Goal: Transaction & Acquisition: Book appointment/travel/reservation

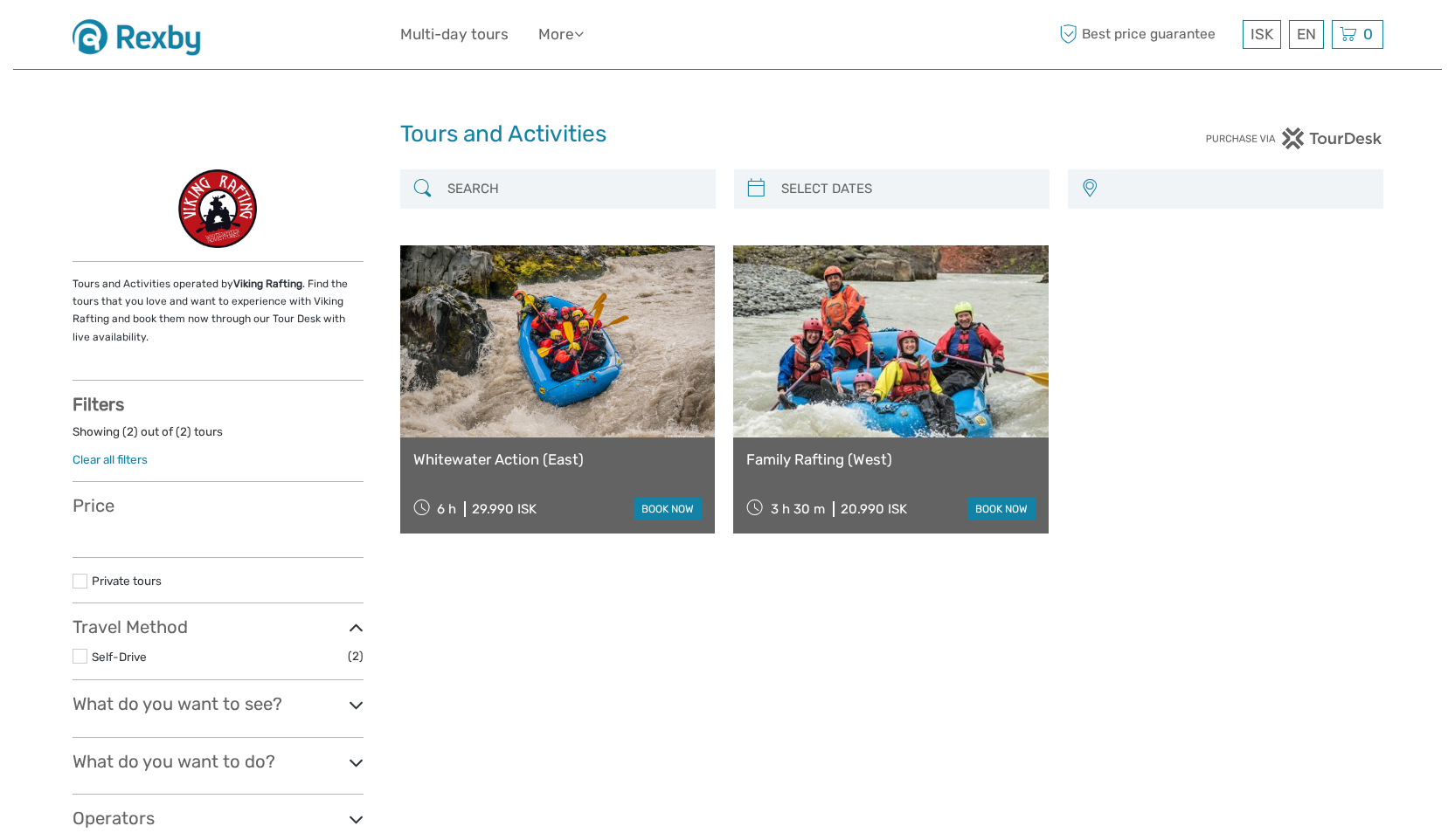
select select
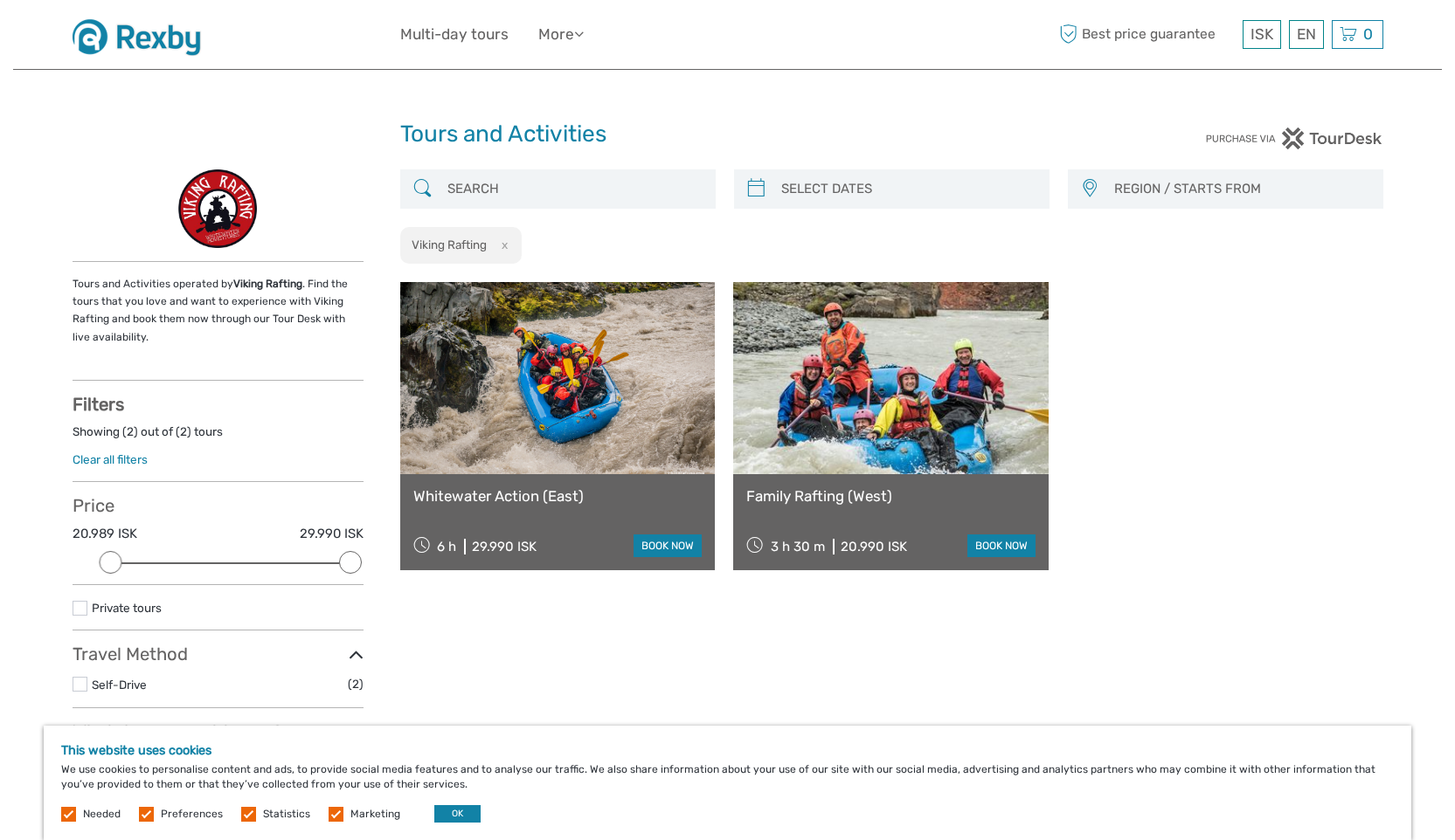
click at [811, 397] on link at bounding box center [891, 378] width 316 height 192
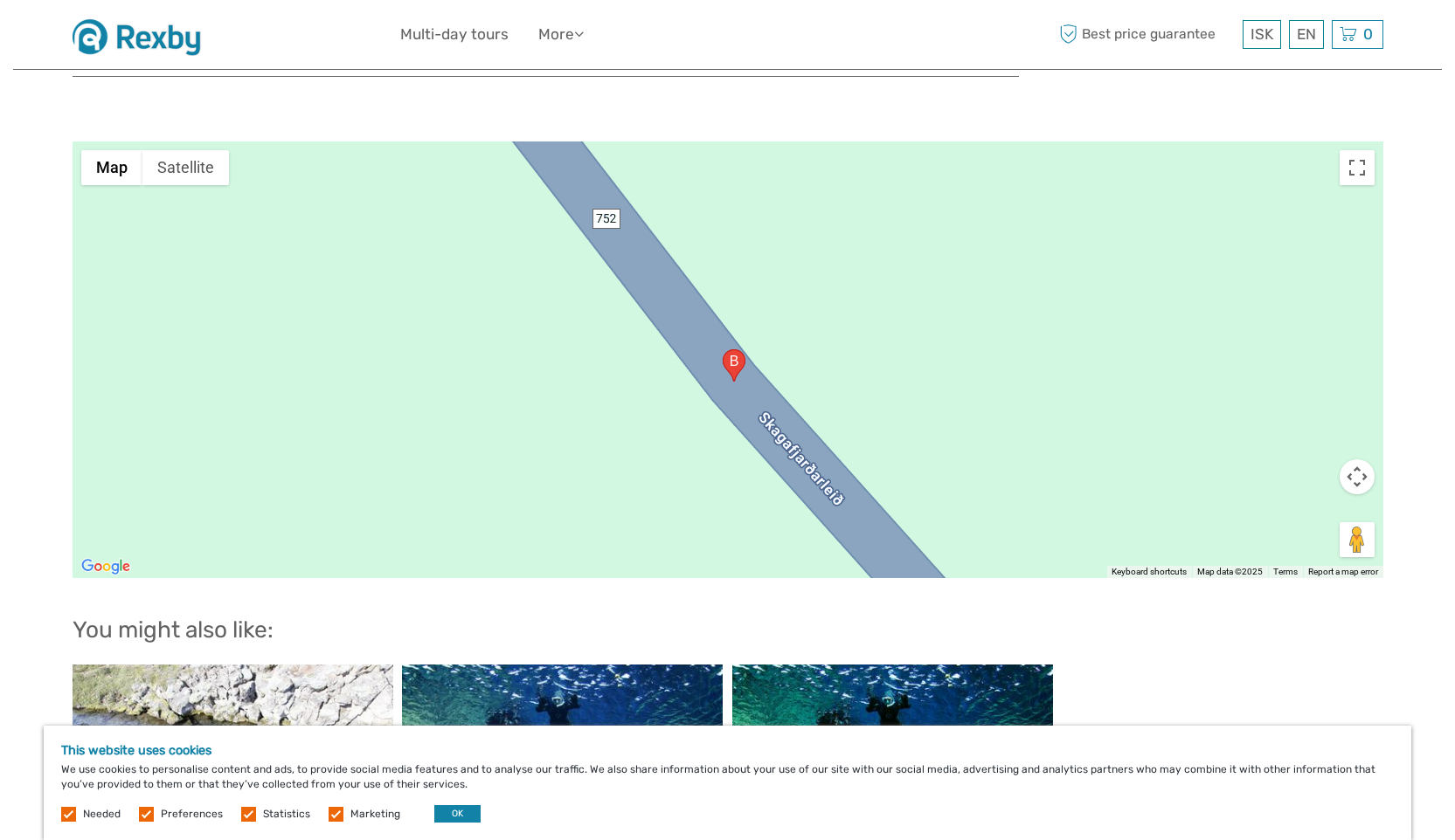
scroll to position [1718, 0]
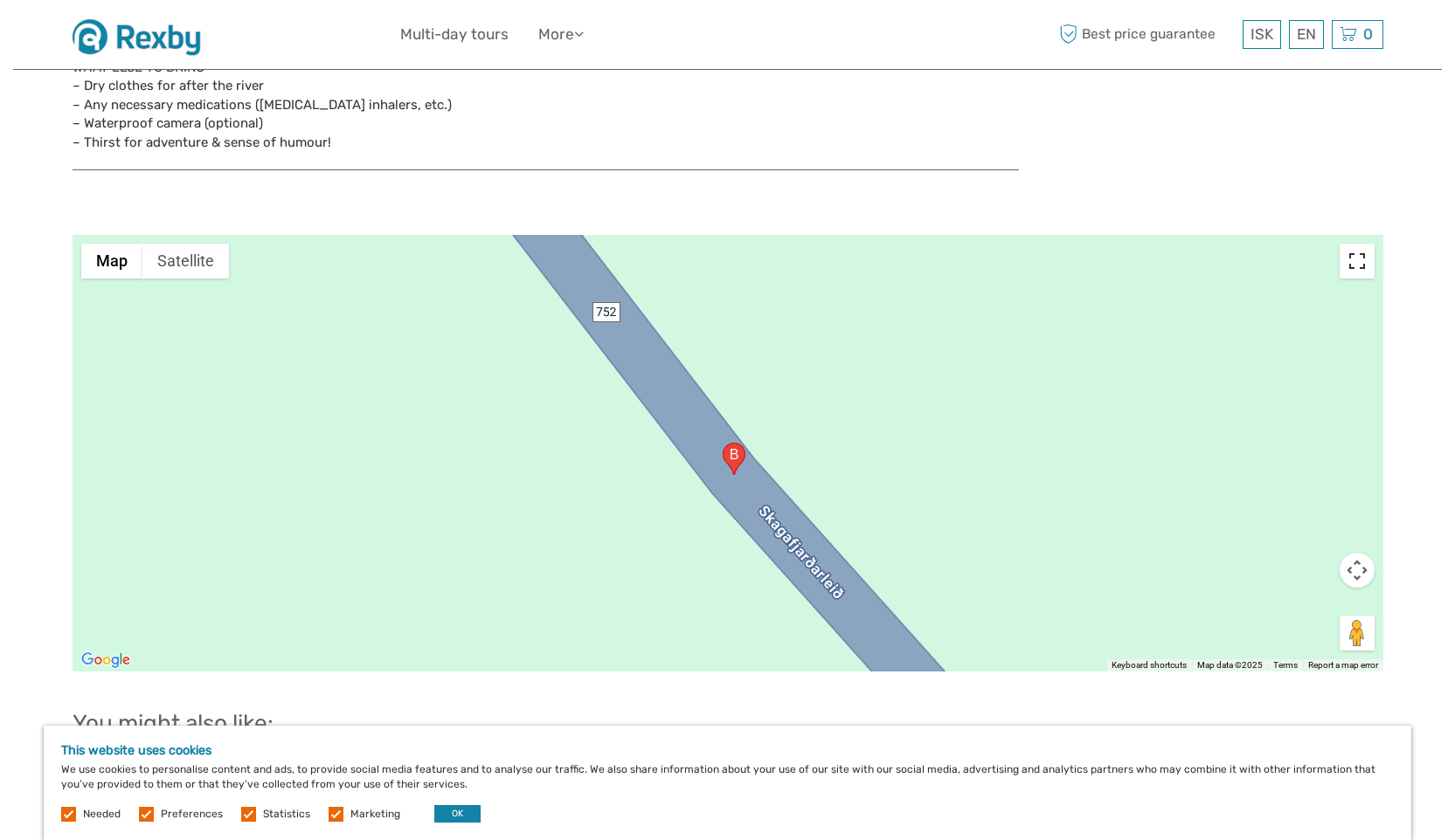
click at [1360, 248] on button "Toggle fullscreen view" at bounding box center [1356, 260] width 35 height 35
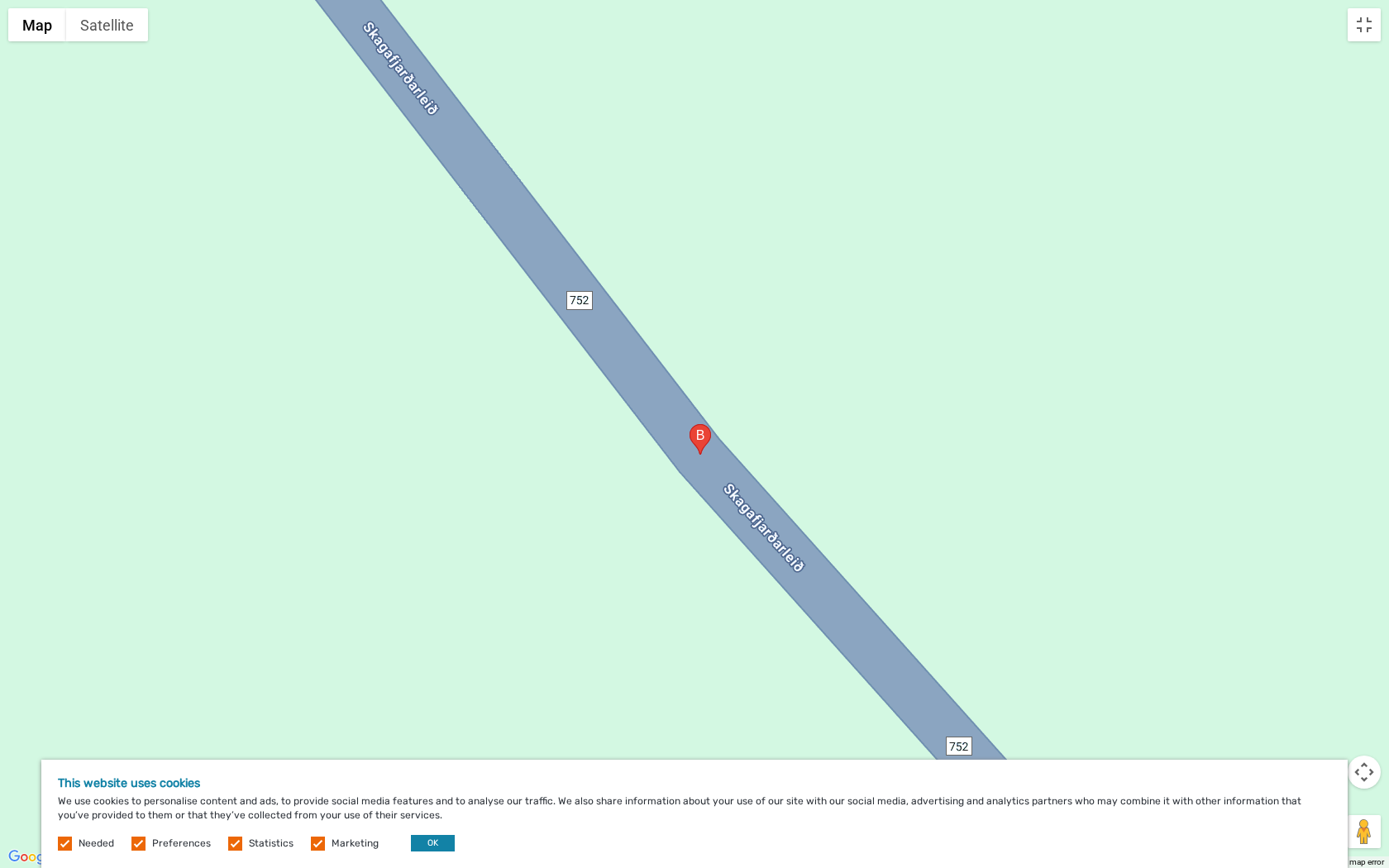
click at [1363, 774] on button "Map camera controls" at bounding box center [1364, 772] width 33 height 33
click at [1284, 794] on button "Move down" at bounding box center [1281, 813] width 33 height 33
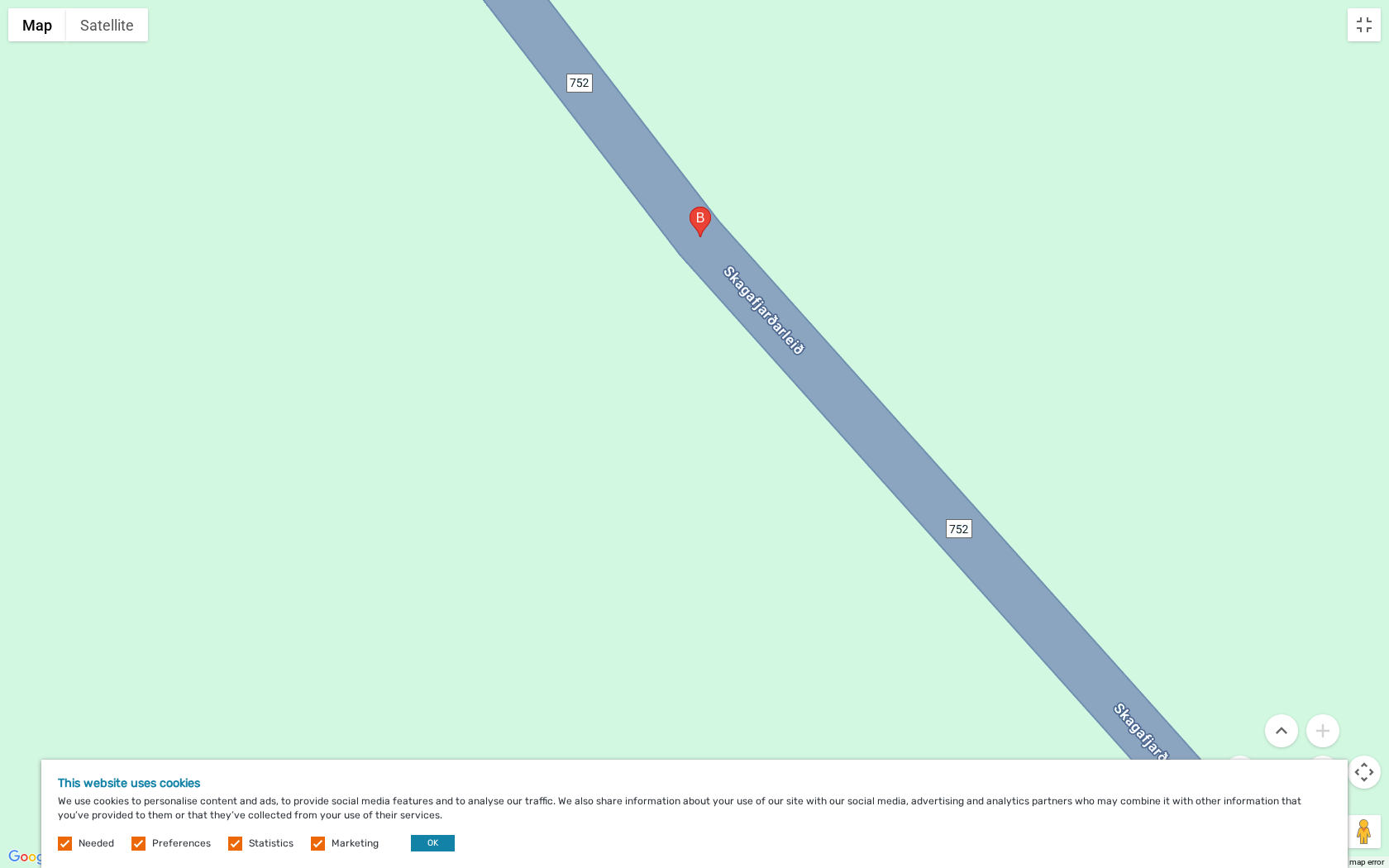
click at [1284, 794] on button "Move down" at bounding box center [1281, 813] width 33 height 33
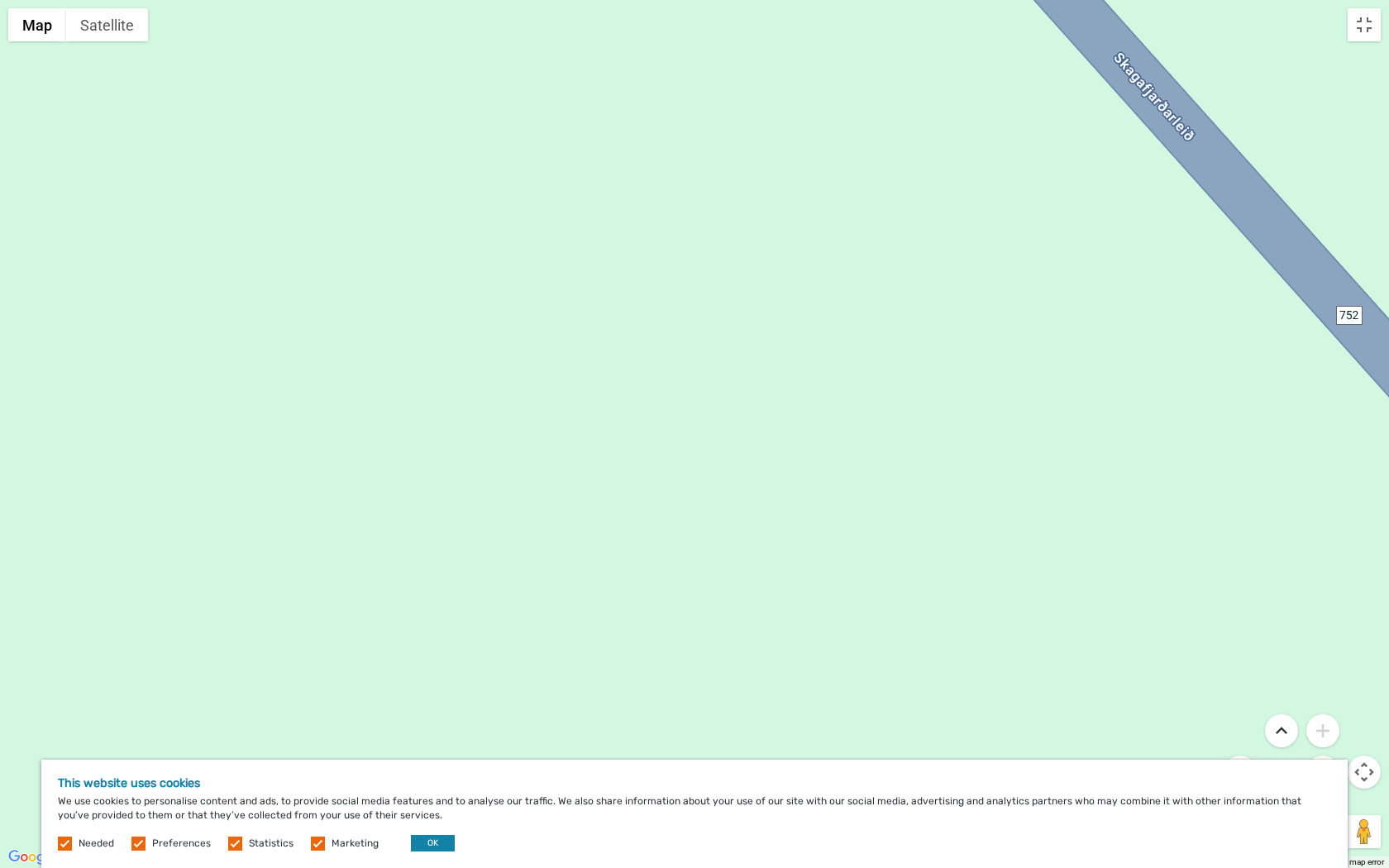
click at [1283, 728] on button "Move up" at bounding box center [1281, 730] width 33 height 33
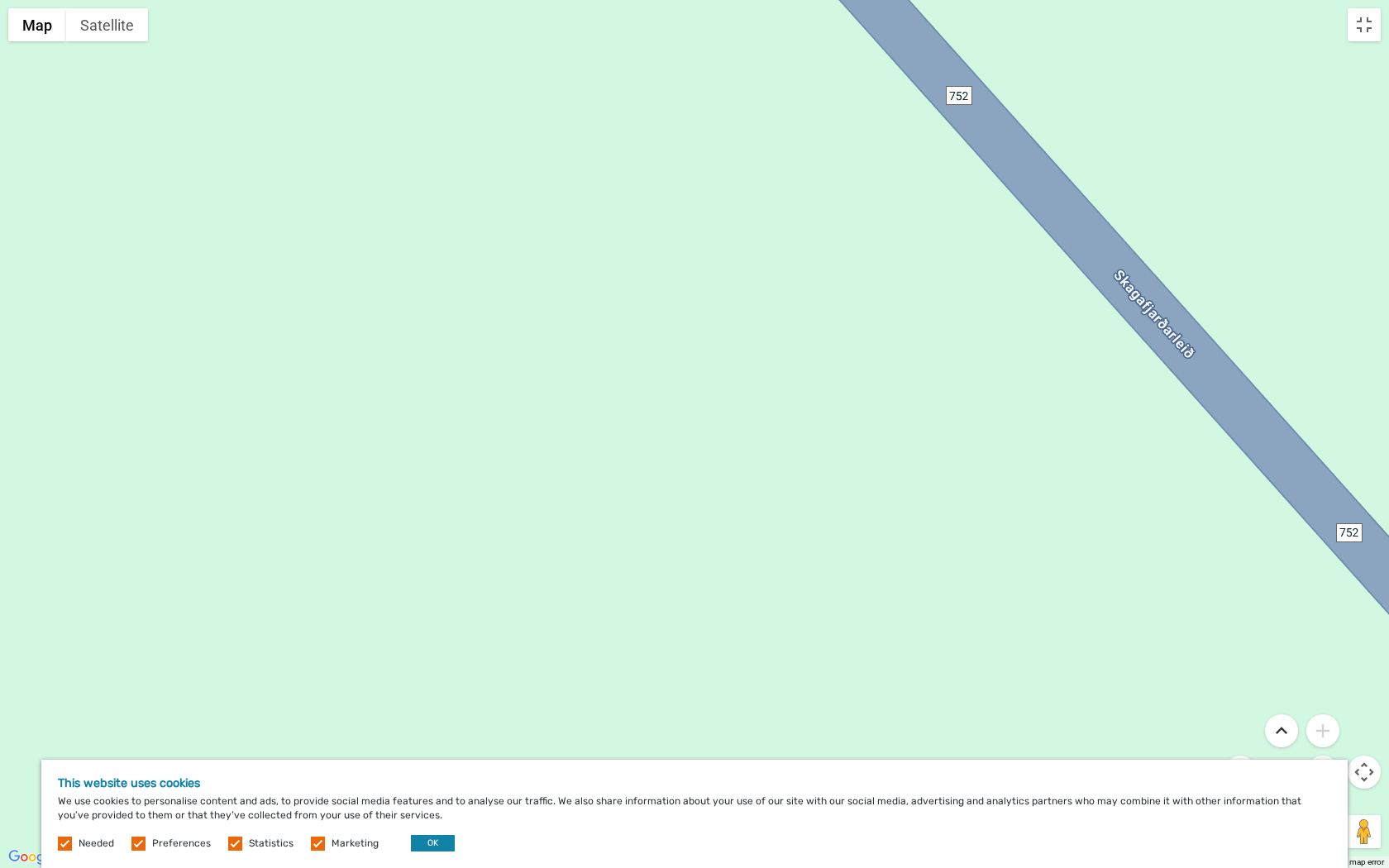
click at [1283, 728] on button "Move up" at bounding box center [1281, 730] width 33 height 33
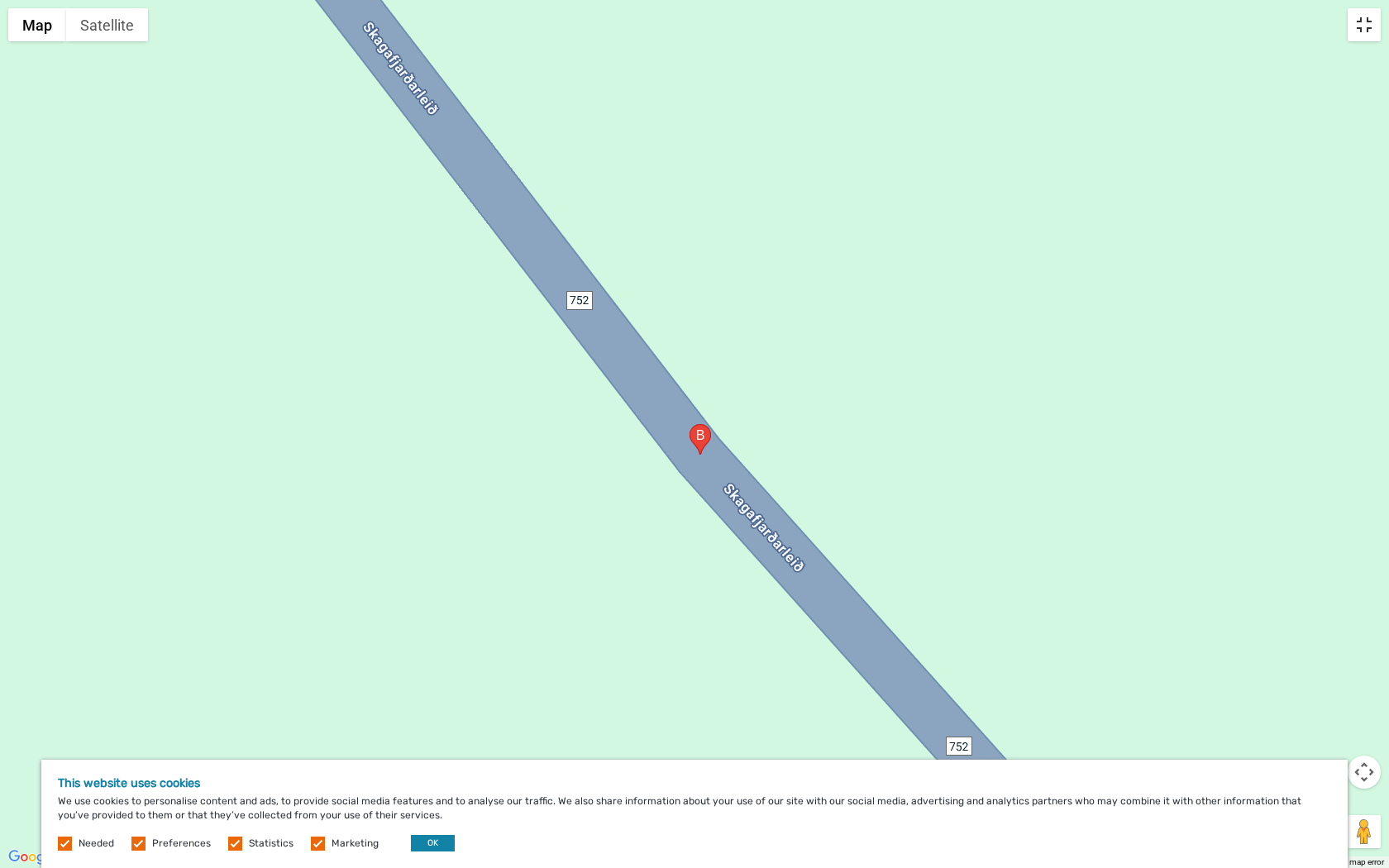
click at [1356, 26] on button "Toggle fullscreen view" at bounding box center [1364, 24] width 33 height 33
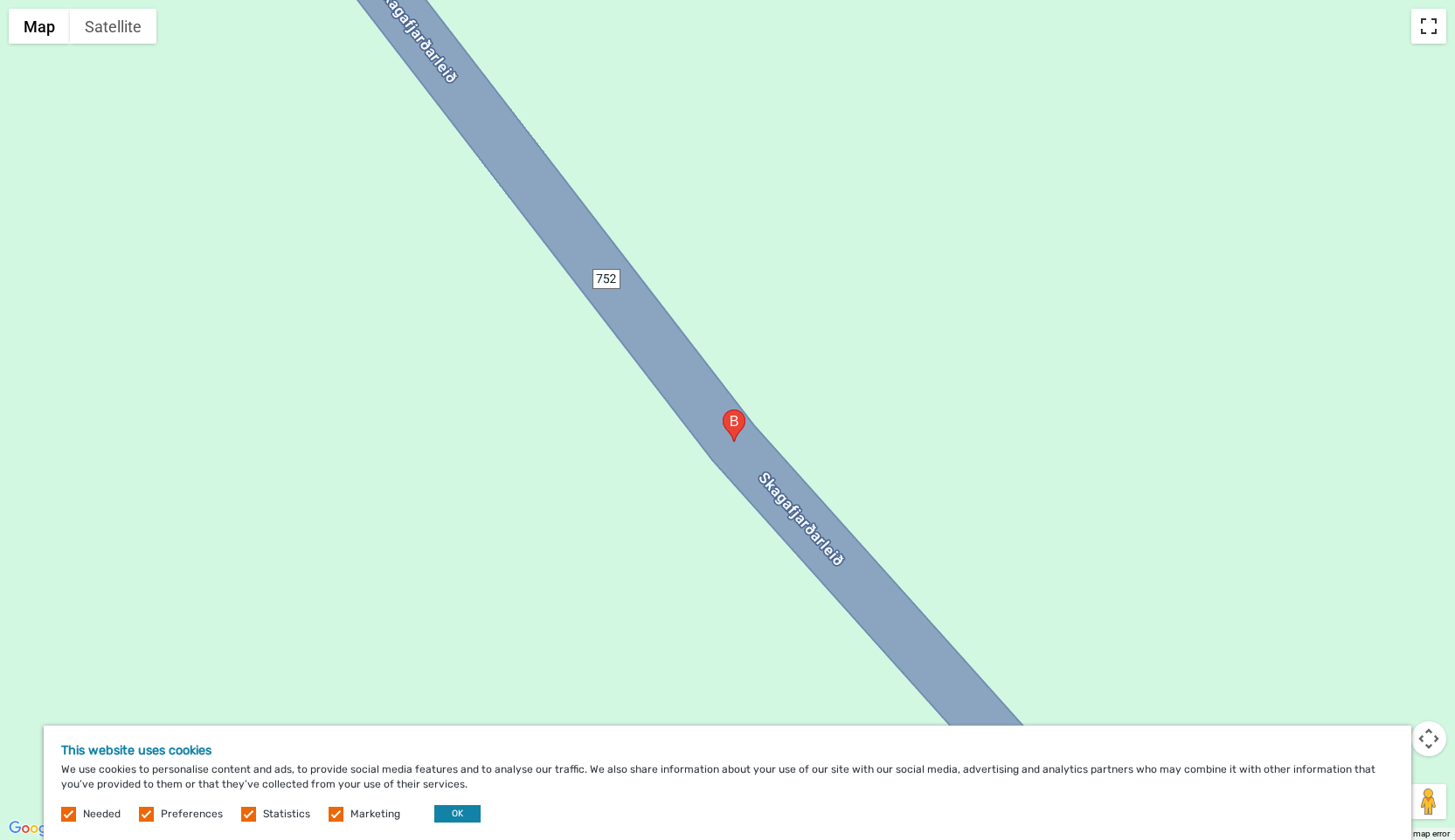
scroll to position [0, 0]
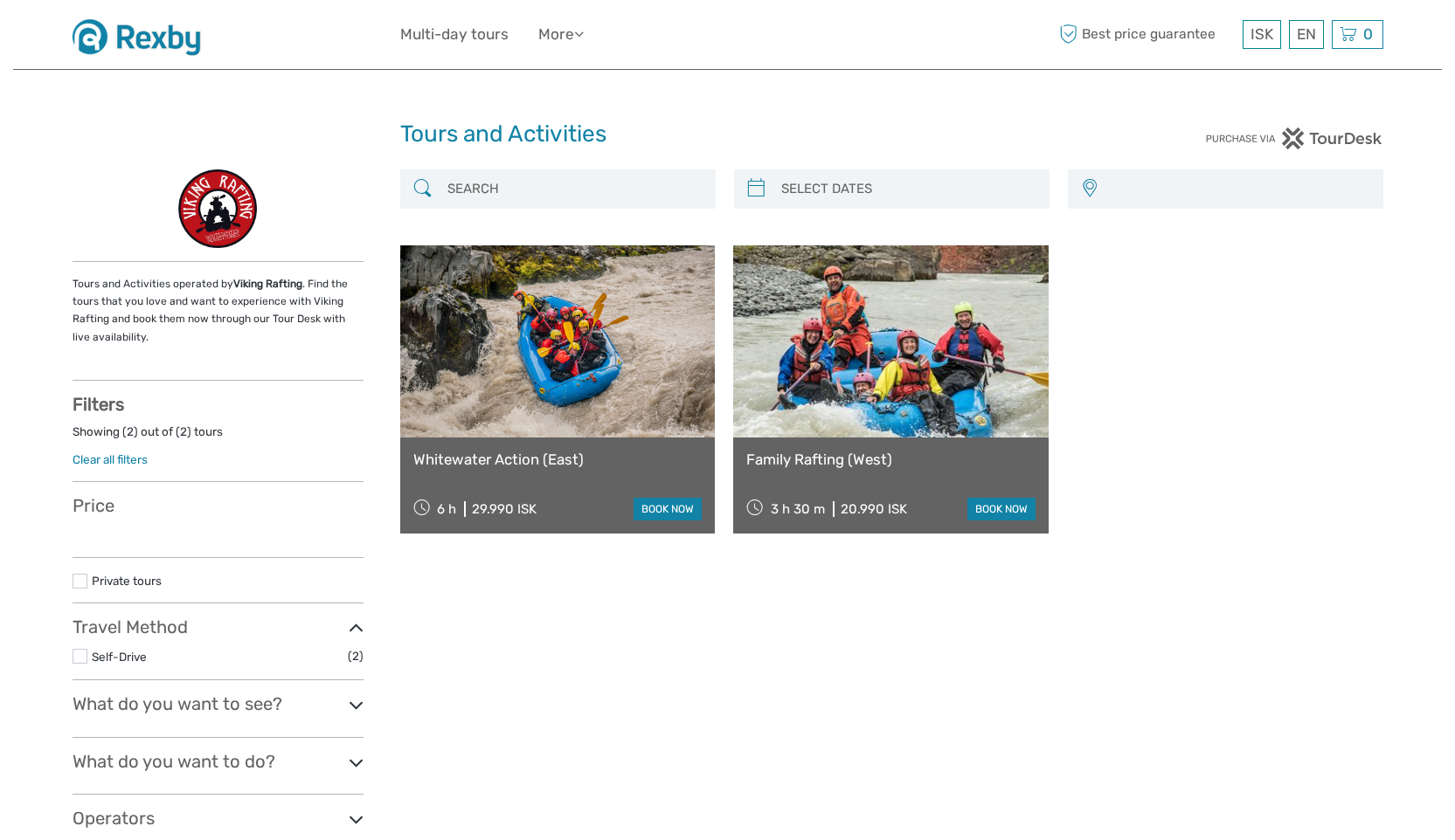
select select
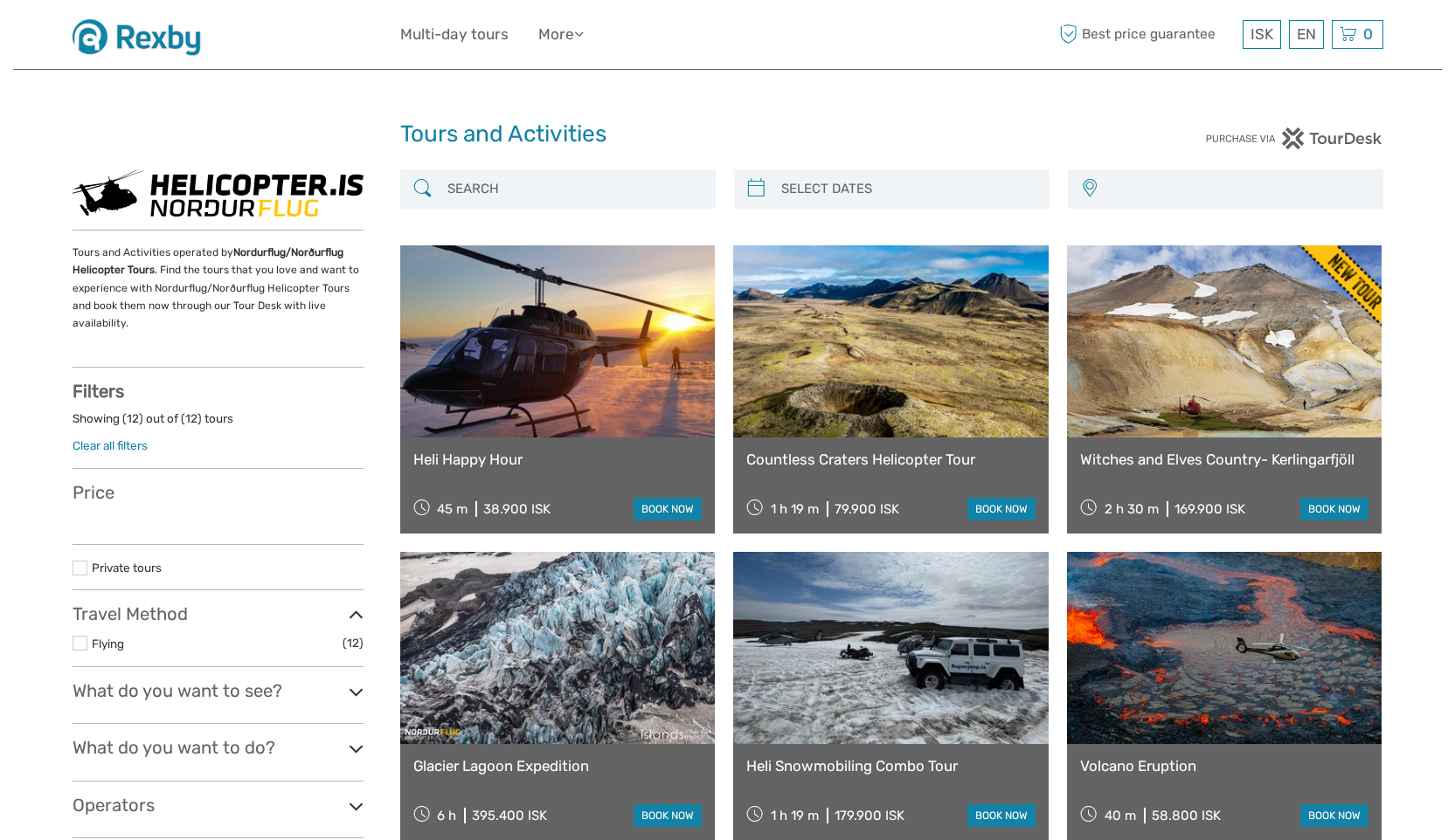
select select
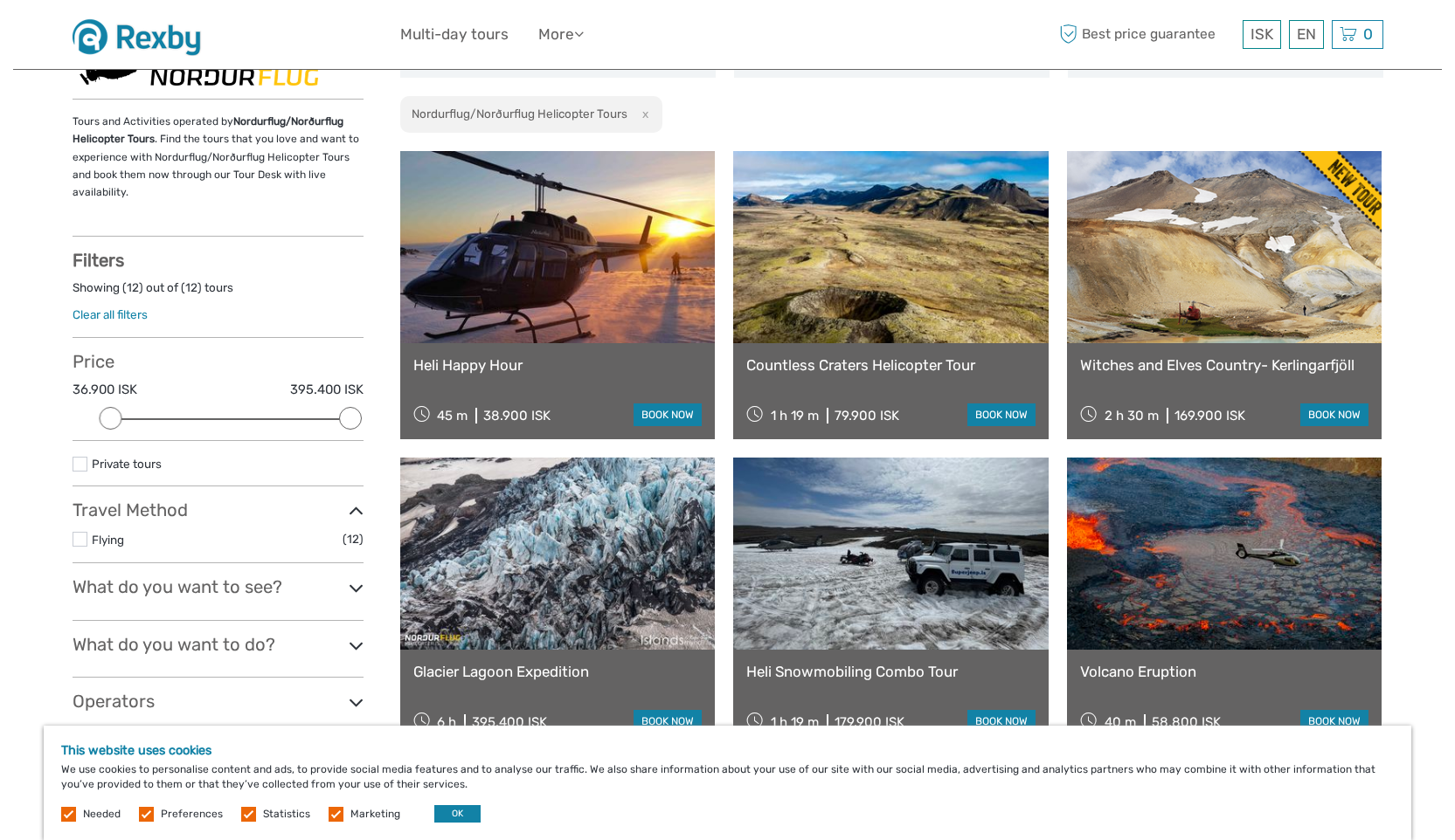
scroll to position [126, 0]
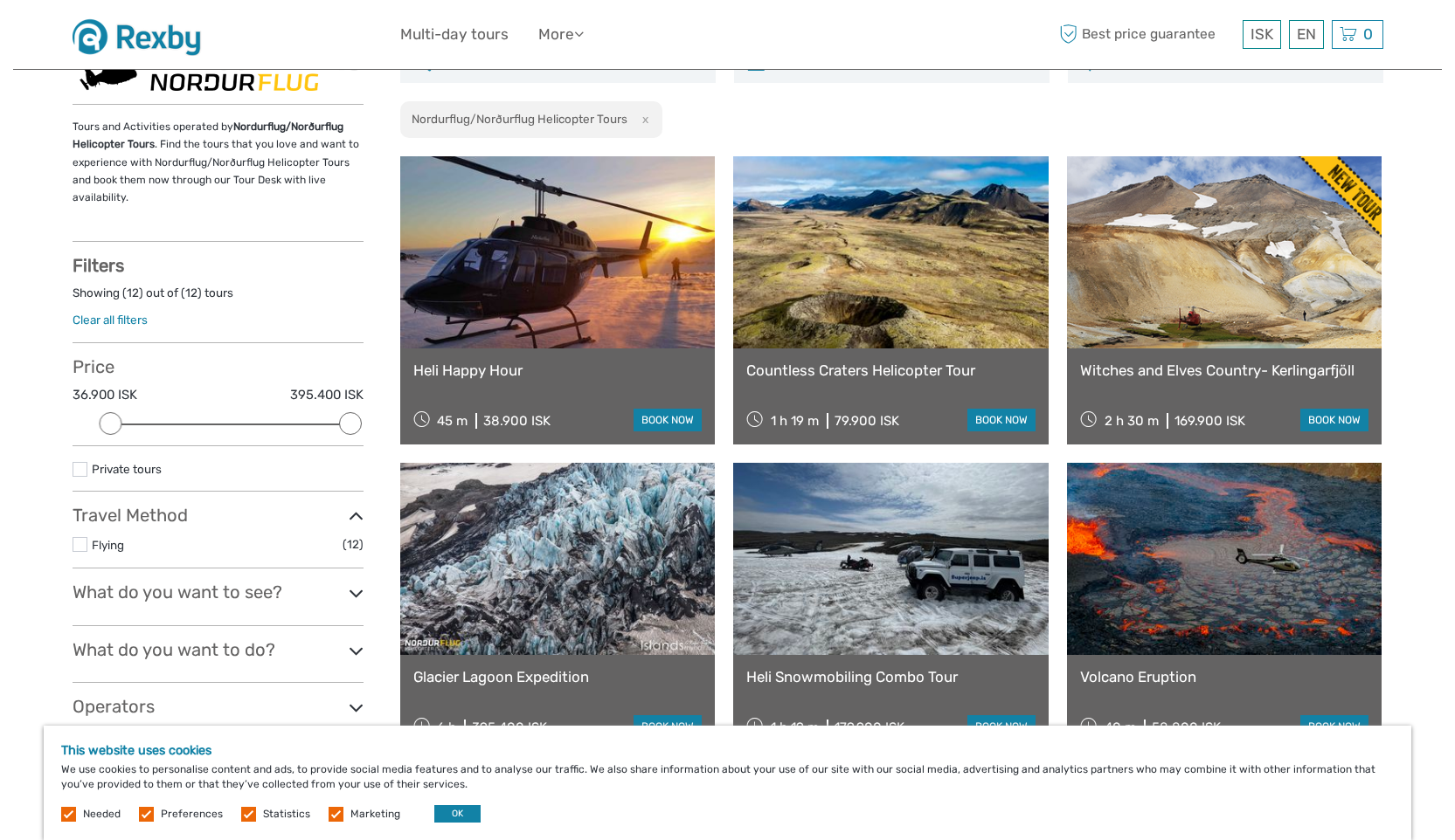
click at [634, 399] on div "Heli Happy Hour 45 m 38.900 ISK book now" at bounding box center [558, 395] width 316 height 96
click at [647, 417] on link "book now" at bounding box center [667, 420] width 68 height 23
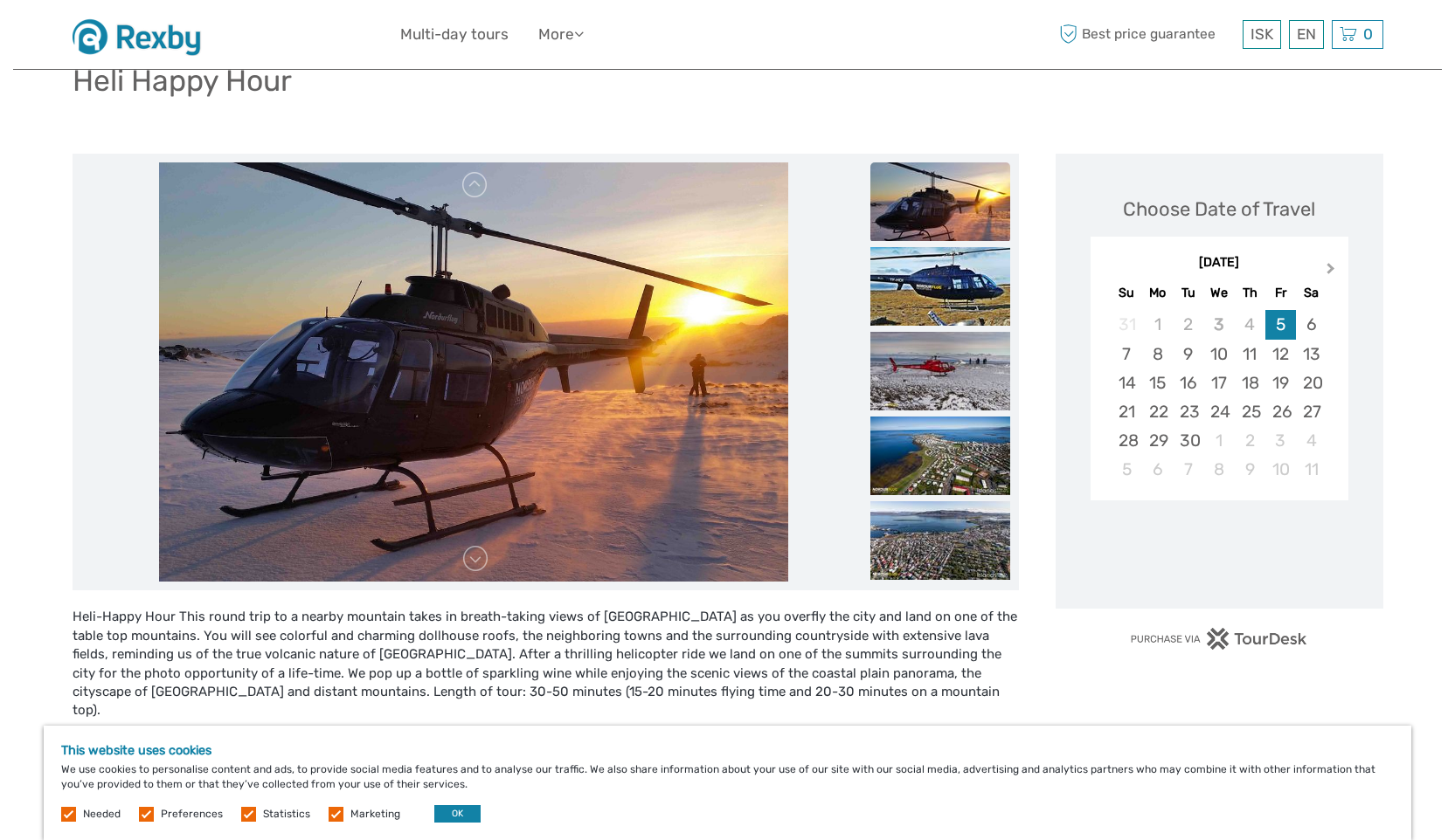
click at [1331, 264] on span "Next Month" at bounding box center [1331, 272] width 0 height 26
click at [1291, 388] on div "19" at bounding box center [1280, 383] width 31 height 29
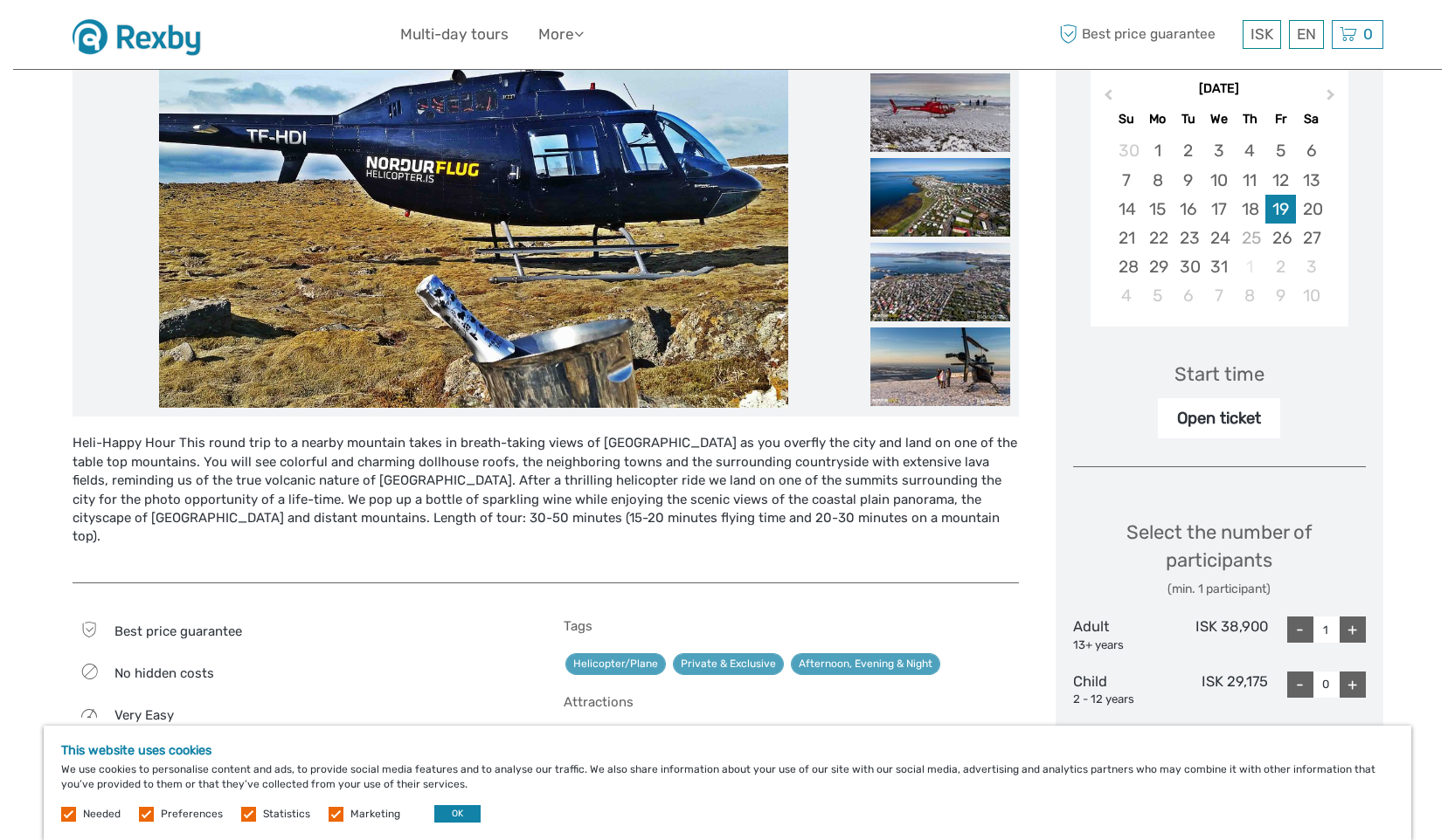
scroll to position [271, 0]
